Goal: Transaction & Acquisition: Purchase product/service

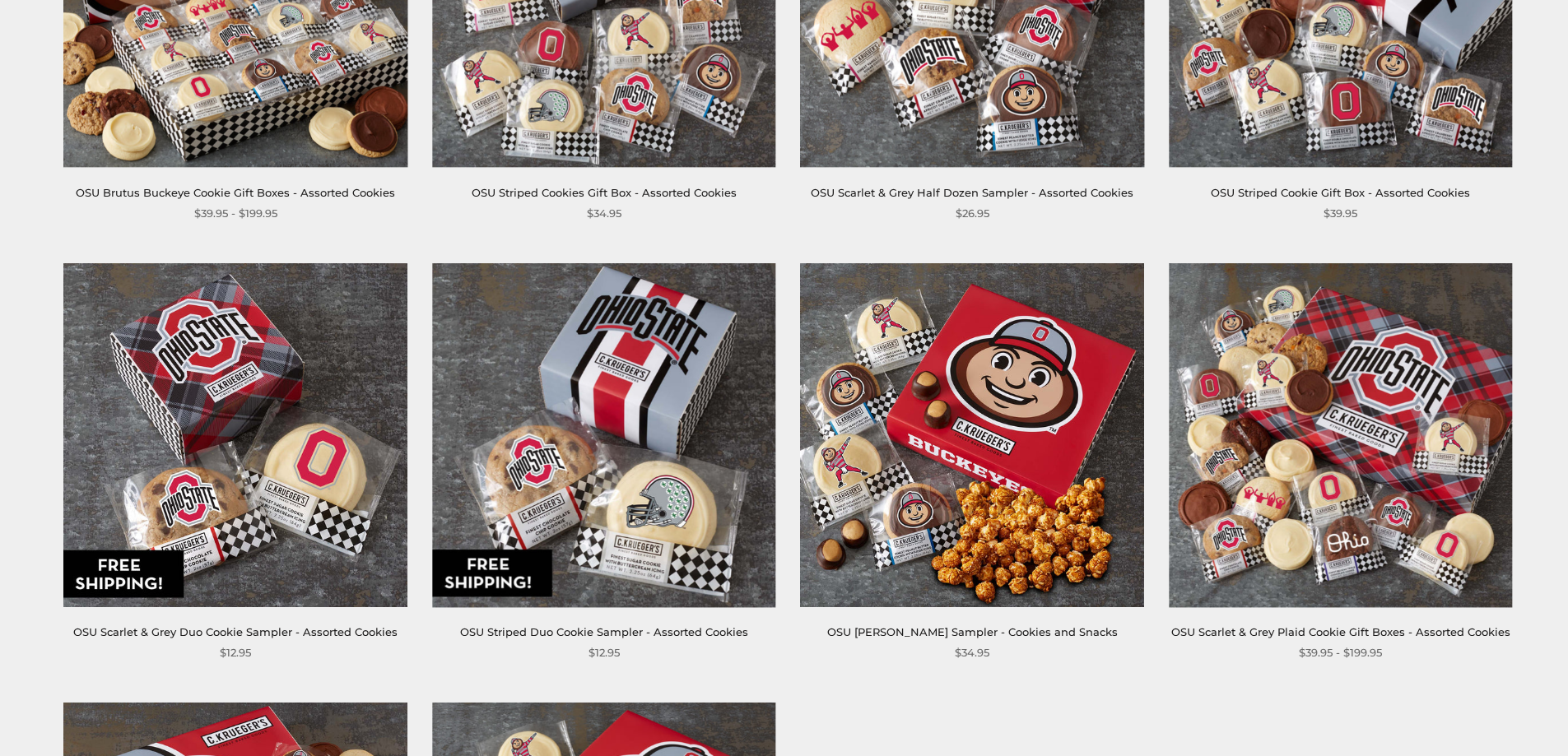
scroll to position [576, 0]
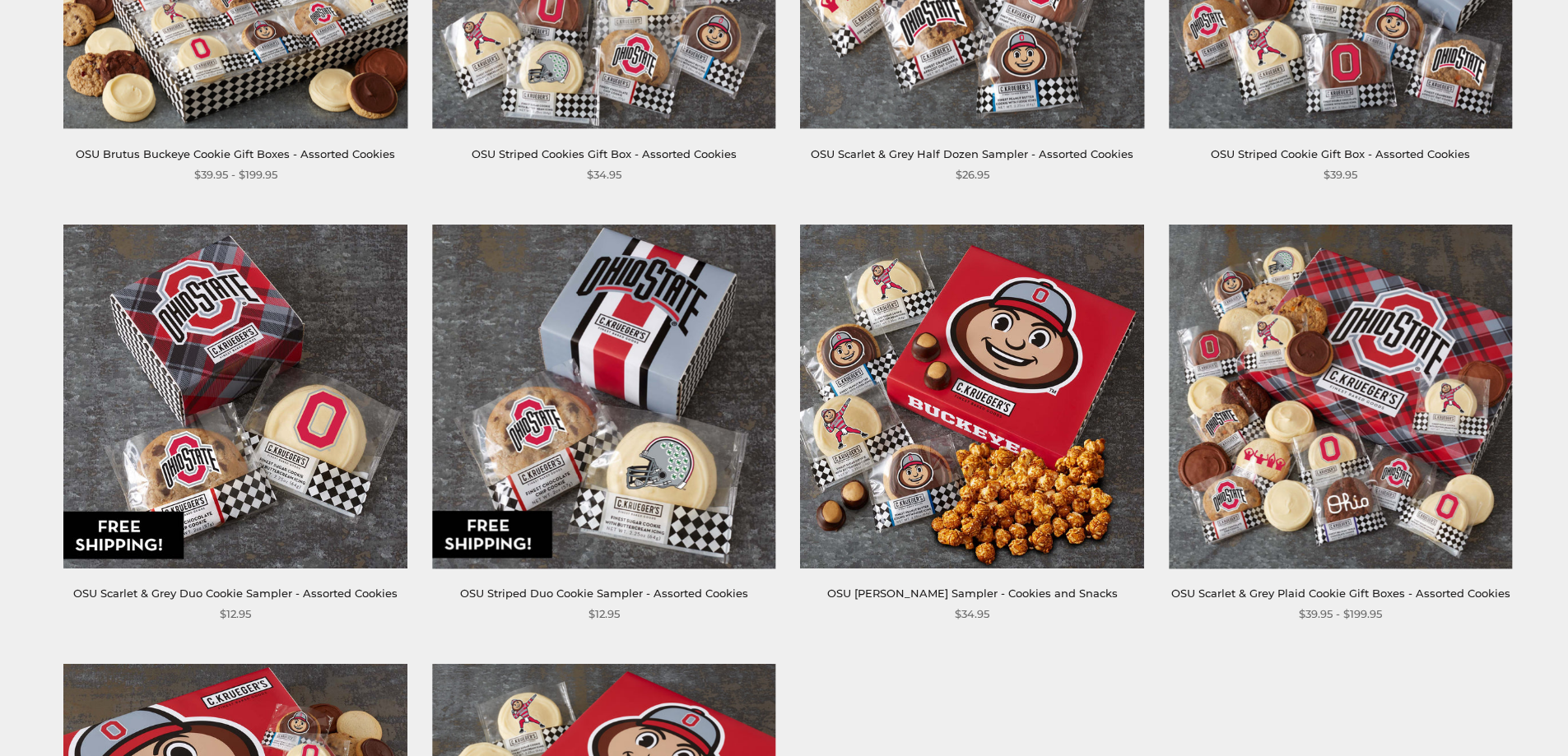
click at [189, 372] on img at bounding box center [235, 396] width 344 height 344
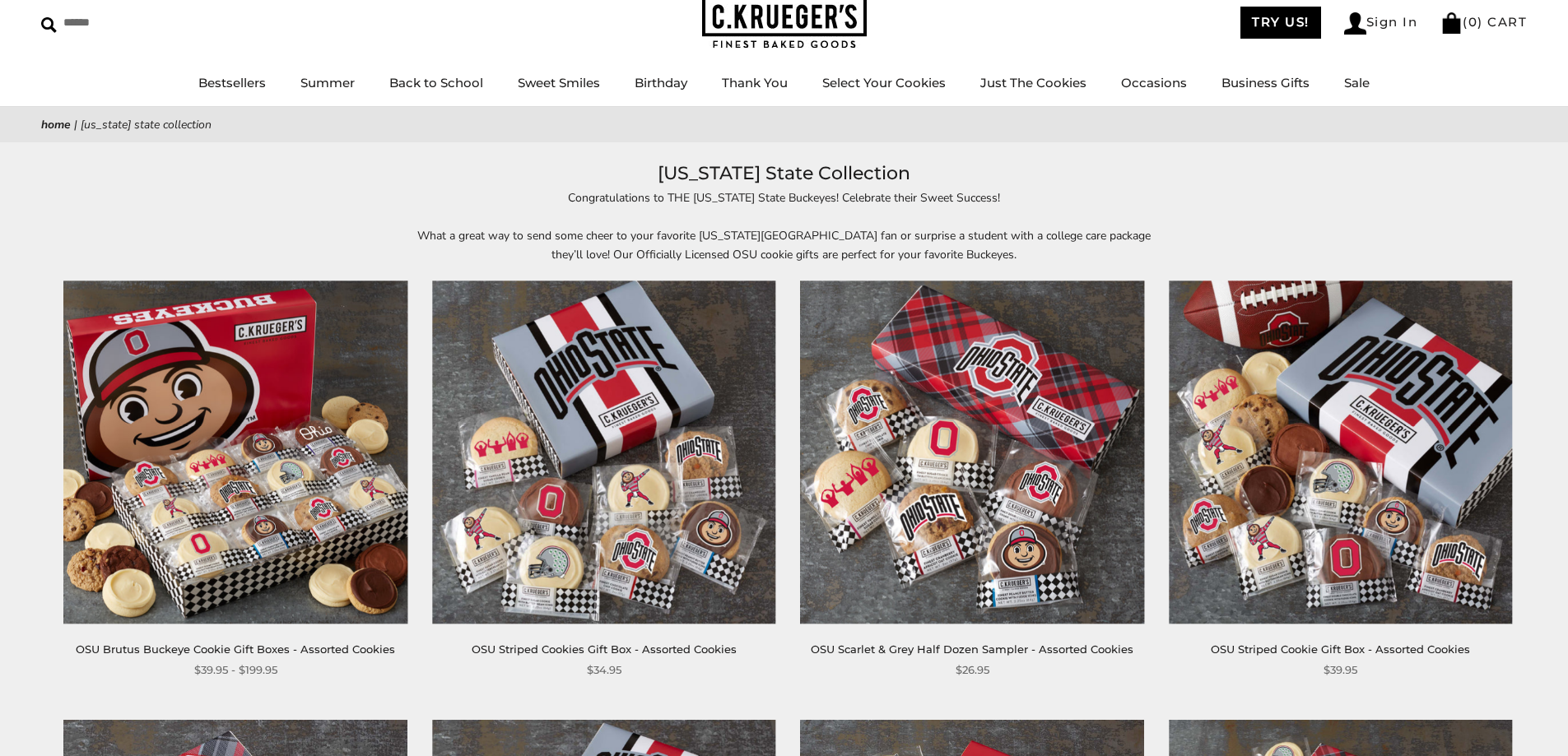
scroll to position [82, 0]
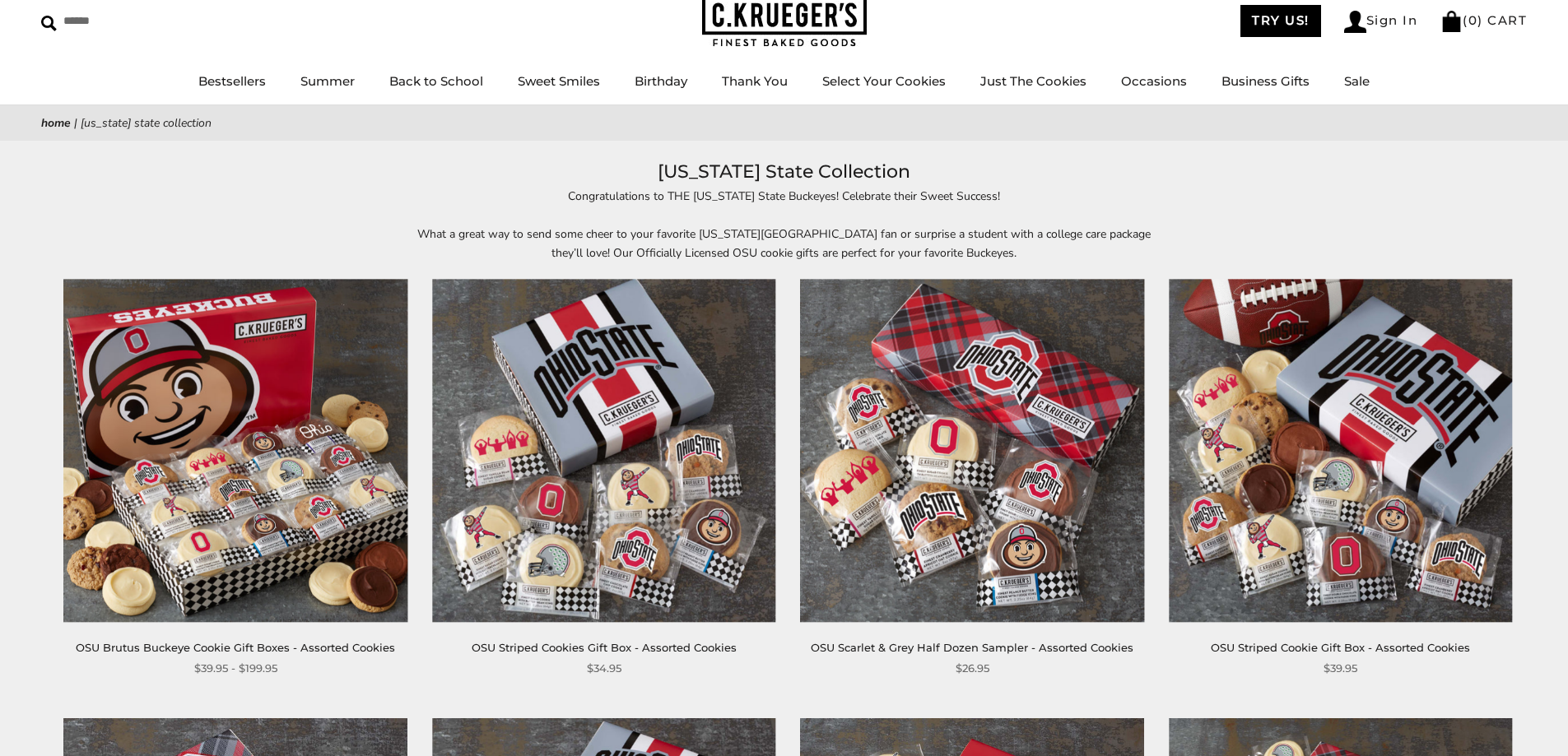
click at [565, 491] on img at bounding box center [604, 450] width 344 height 344
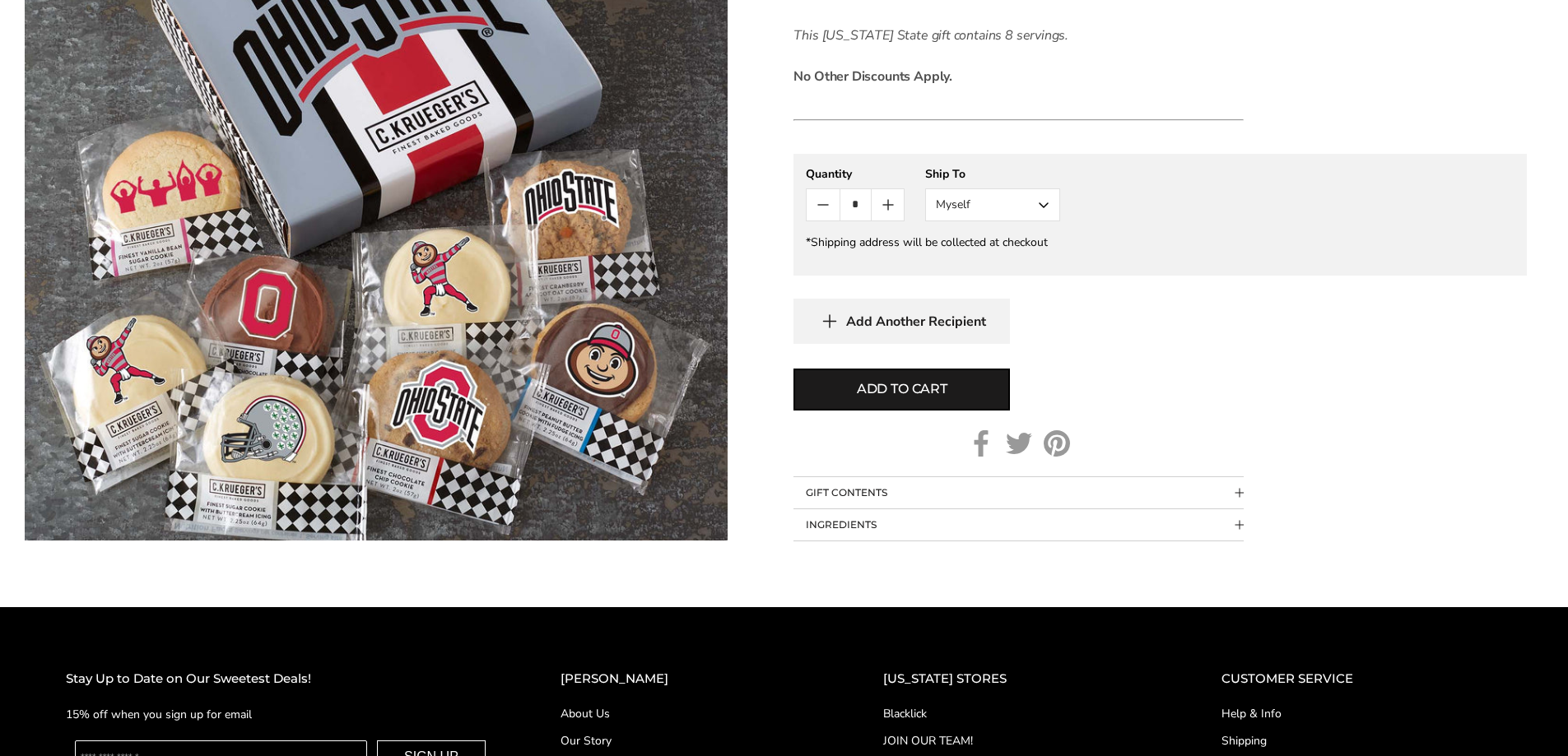
scroll to position [1066, 0]
